Goal: Complete application form

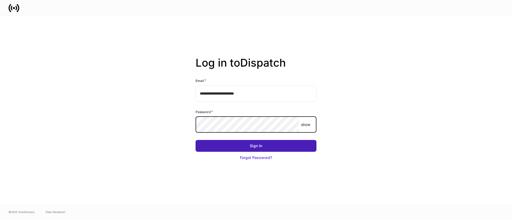
click at [223, 147] on button "Sign In" at bounding box center [256, 146] width 121 height 12
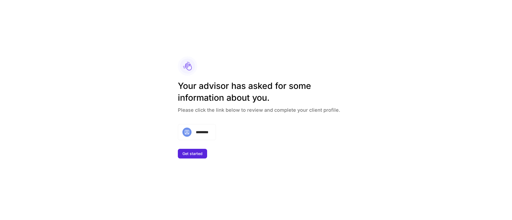
click at [209, 133] on div "*********" at bounding box center [197, 132] width 38 height 16
click at [201, 153] on div "Get started" at bounding box center [193, 153] width 20 height 5
